Goal: Task Accomplishment & Management: Complete application form

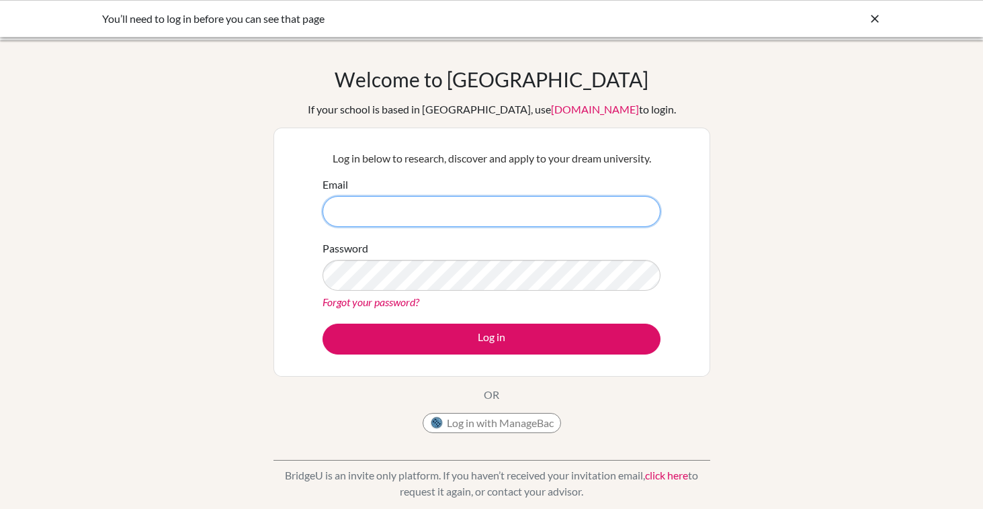
click at [347, 212] on input "Email" at bounding box center [491, 211] width 338 height 31
type input "flaviat@ecak12.com"
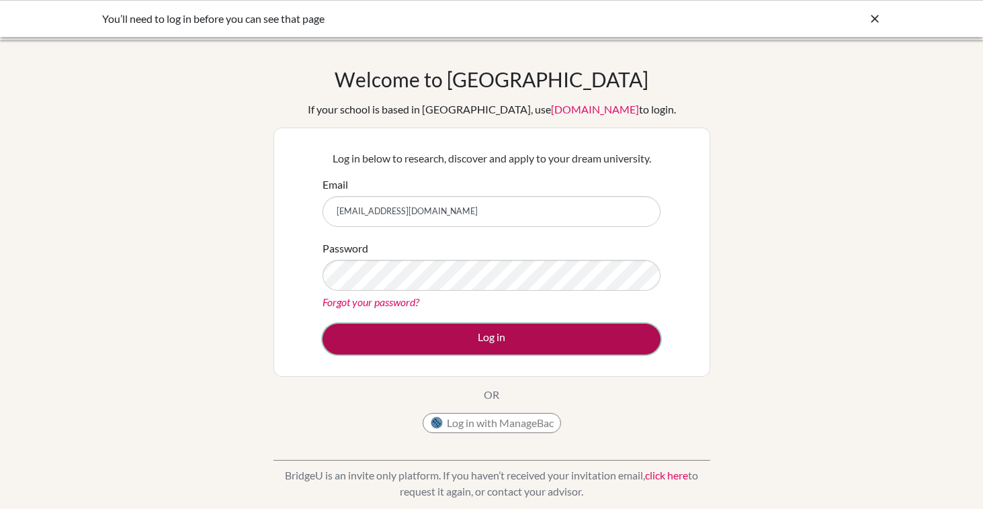
click at [504, 338] on button "Log in" at bounding box center [491, 339] width 338 height 31
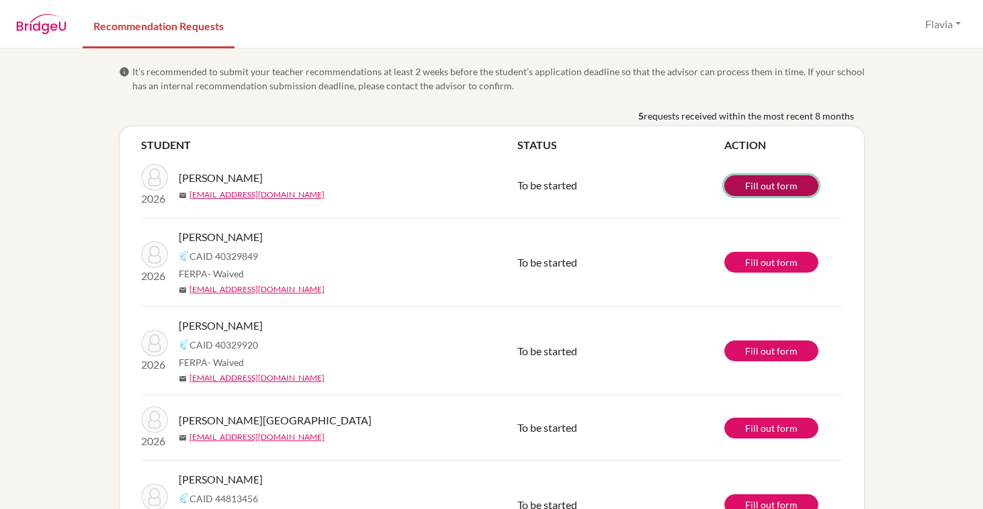
click at [782, 188] on link "Fill out form" at bounding box center [771, 185] width 94 height 21
click at [203, 26] on link "Recommendation Requests" at bounding box center [159, 25] width 152 height 46
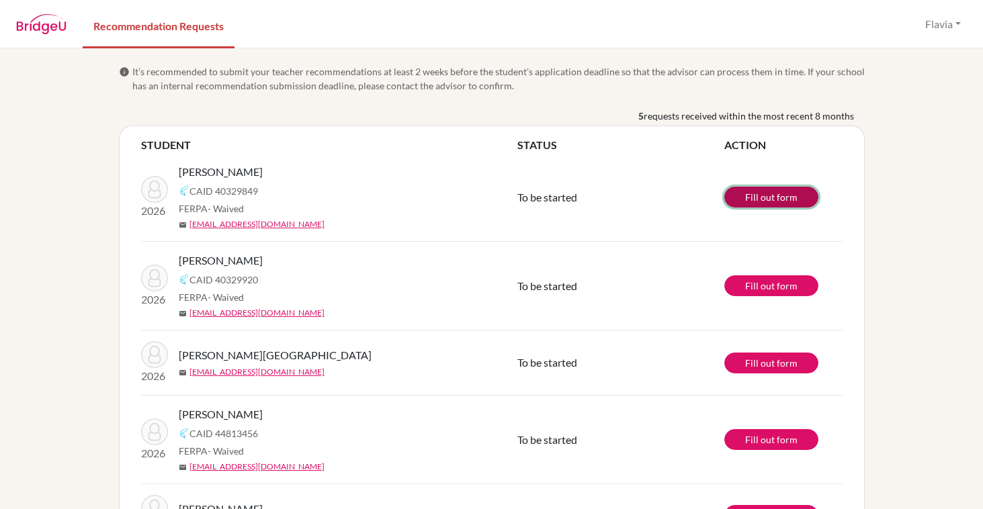
click at [774, 201] on link "Fill out form" at bounding box center [771, 197] width 94 height 21
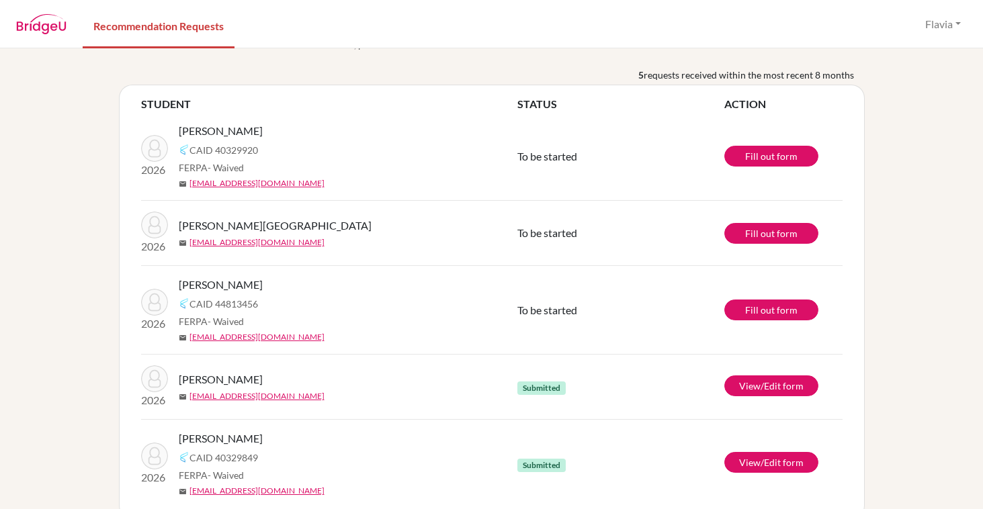
scroll to position [67, 0]
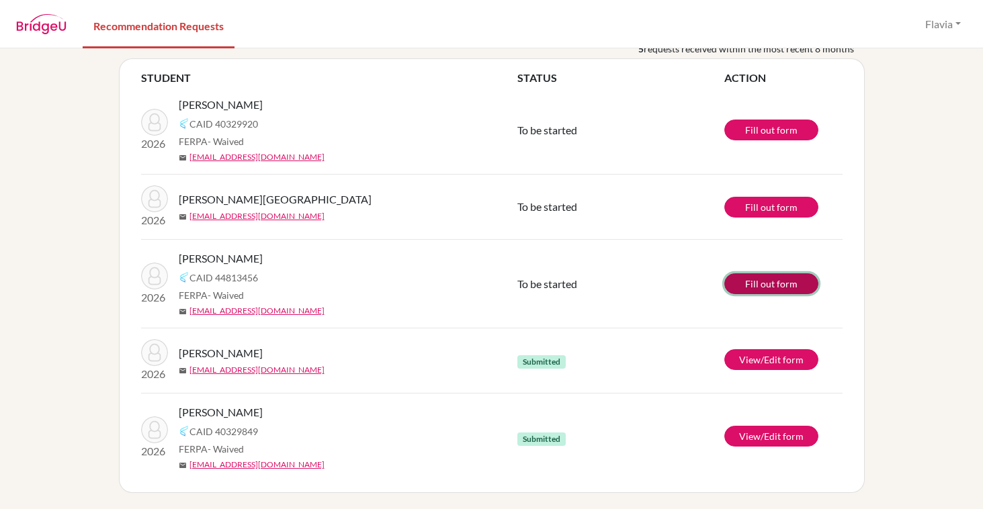
click at [769, 283] on link "Fill out form" at bounding box center [771, 283] width 94 height 21
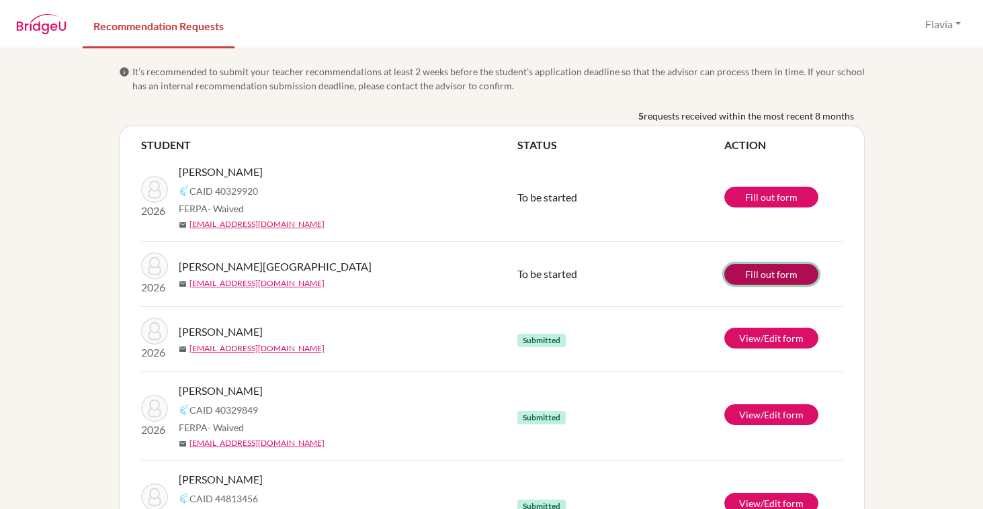
click at [762, 277] on link "Fill out form" at bounding box center [771, 274] width 94 height 21
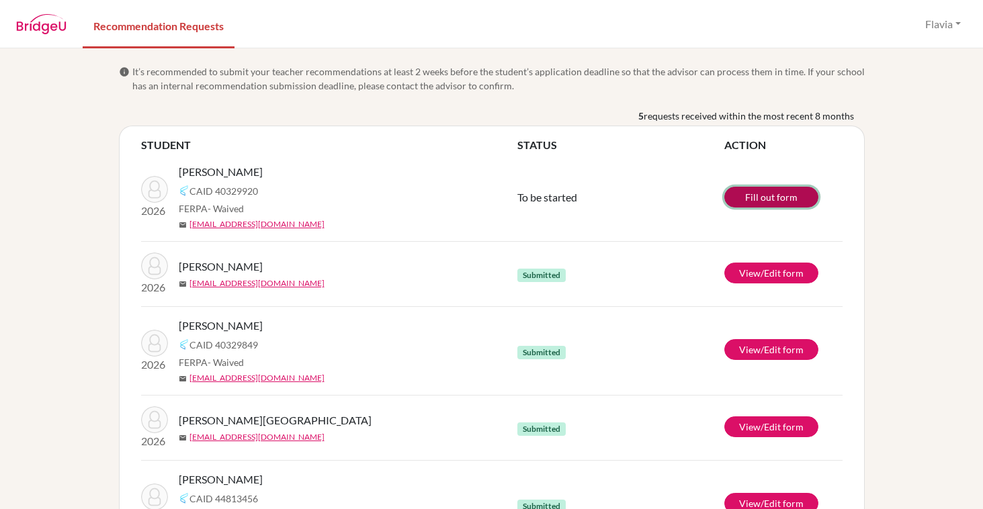
click at [762, 196] on link "Fill out form" at bounding box center [771, 197] width 94 height 21
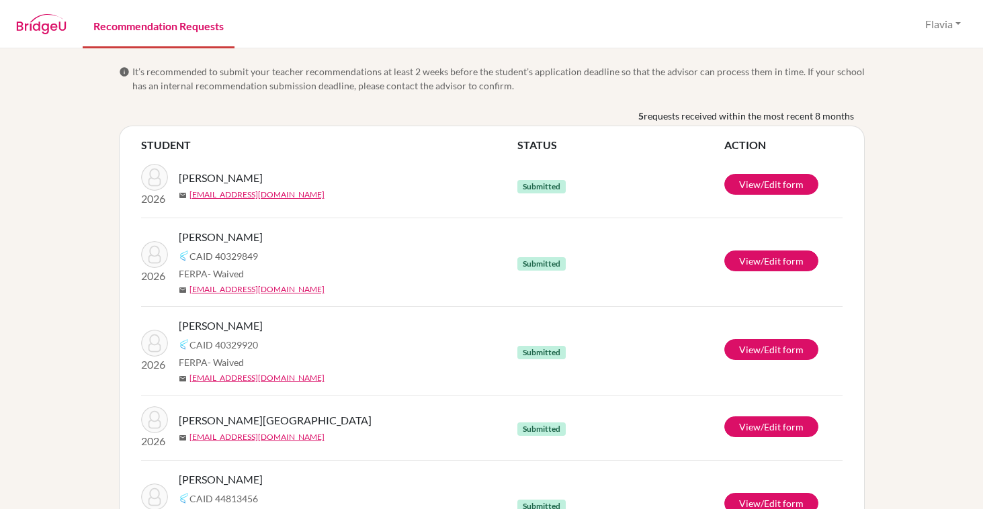
click at [195, 28] on link "Recommendation Requests" at bounding box center [159, 25] width 152 height 46
click at [957, 22] on button "Flavia" at bounding box center [943, 24] width 48 height 26
click at [909, 49] on link "Profile" at bounding box center [926, 54] width 106 height 21
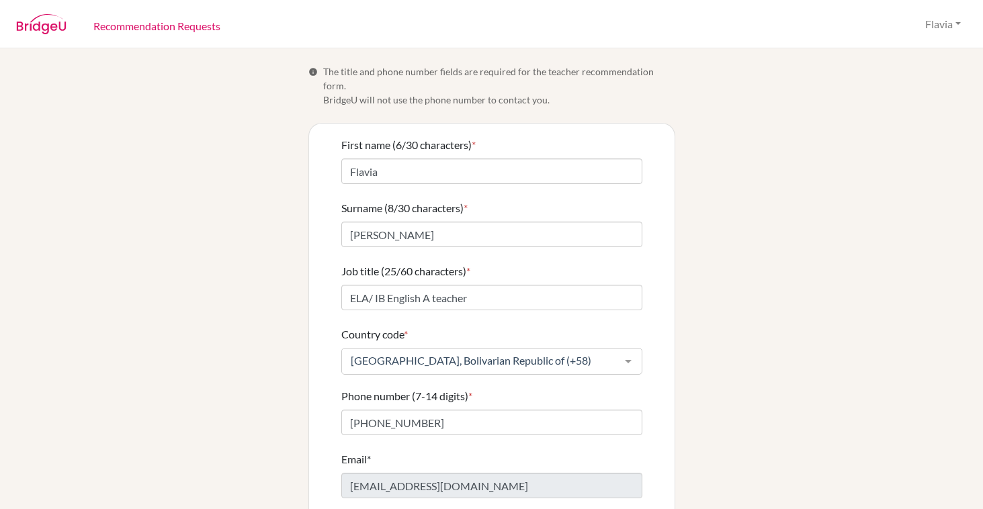
scroll to position [63, 0]
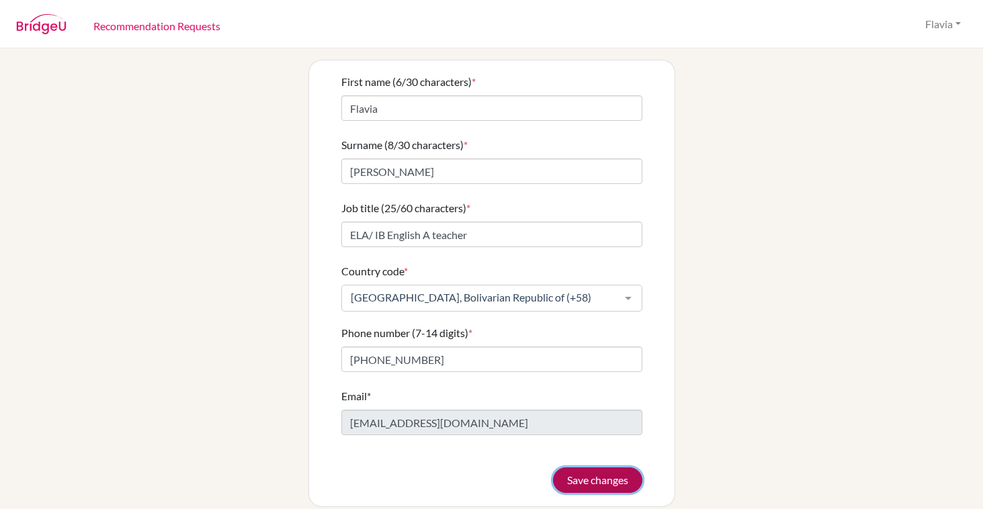
click at [602, 469] on button "Save changes" at bounding box center [597, 480] width 89 height 26
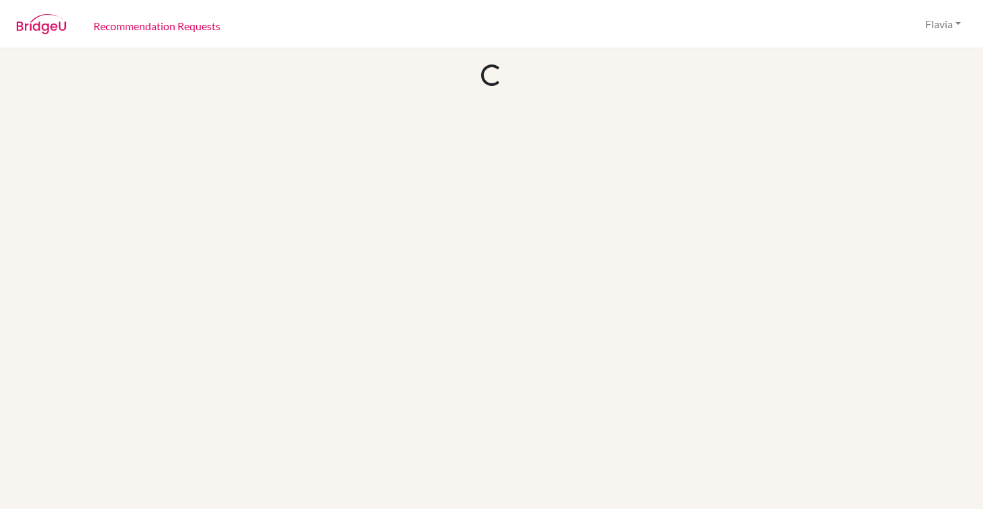
scroll to position [0, 0]
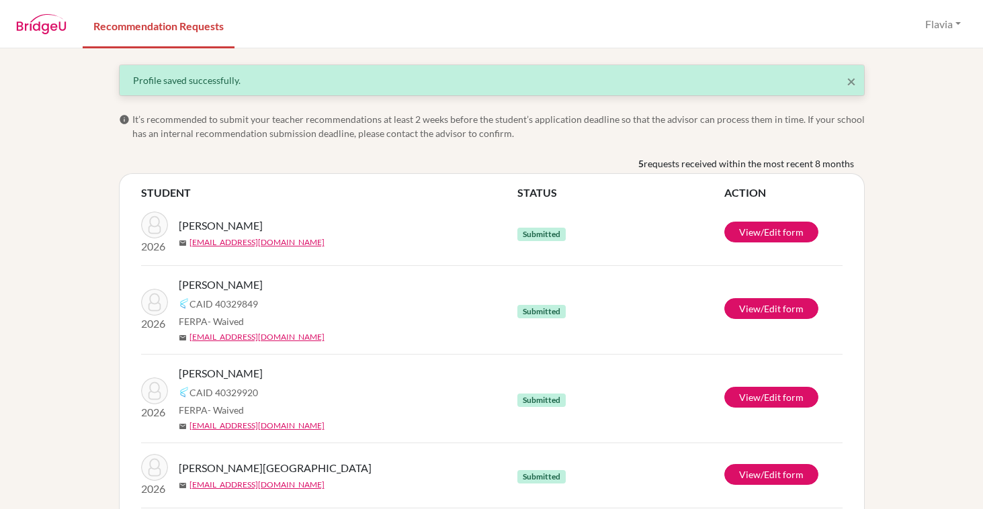
click at [24, 21] on img at bounding box center [41, 24] width 50 height 20
click at [132, 26] on link "Recommendation Requests" at bounding box center [159, 25] width 152 height 46
